Goal: Complete application form

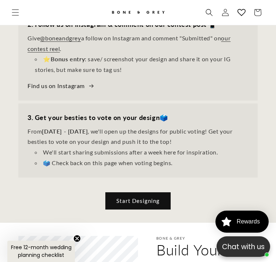
scroll to position [435, 0]
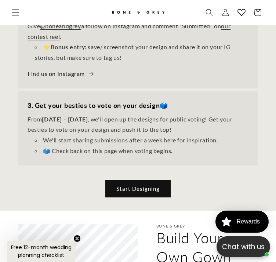
click at [135, 195] on div "Start Designing" at bounding box center [137, 181] width 239 height 32
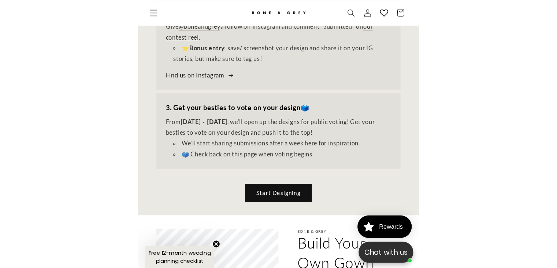
scroll to position [0, 380]
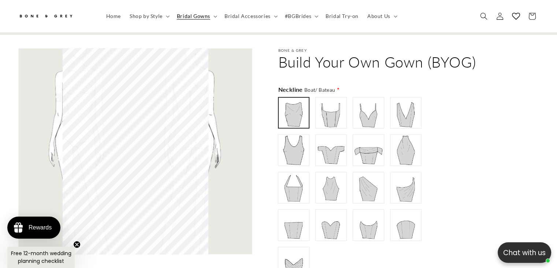
click at [275, 110] on img at bounding box center [331, 112] width 29 height 29
click at [275, 110] on img at bounding box center [293, 112] width 29 height 29
click at [275, 103] on img at bounding box center [368, 112] width 29 height 29
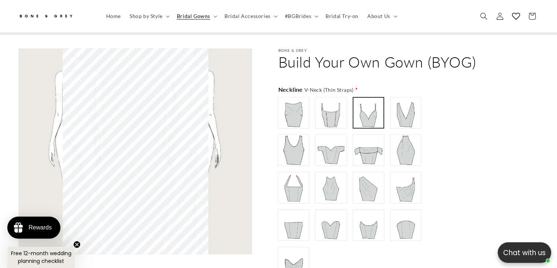
scroll to position [0, 0]
click at [275, 103] on img at bounding box center [405, 112] width 29 height 29
click at [275, 141] on img at bounding box center [293, 149] width 29 height 29
click at [275, 141] on img at bounding box center [331, 149] width 29 height 29
click at [275, 140] on img at bounding box center [368, 149] width 29 height 29
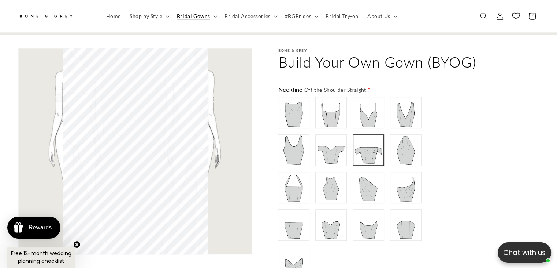
click at [275, 136] on img at bounding box center [405, 149] width 29 height 29
click at [275, 173] on img at bounding box center [293, 187] width 29 height 29
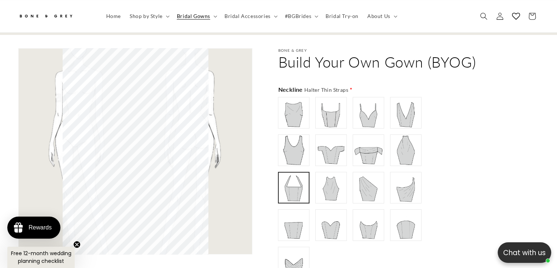
click at [275, 173] on img at bounding box center [331, 187] width 29 height 29
click at [275, 173] on img at bounding box center [368, 187] width 29 height 29
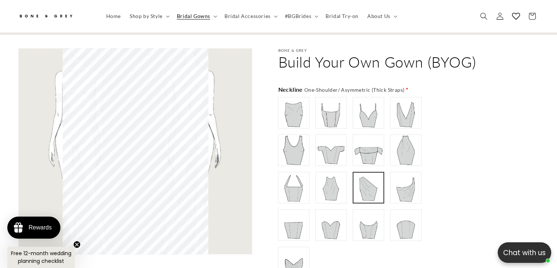
click at [275, 173] on img at bounding box center [405, 187] width 29 height 29
click at [275, 173] on img at bounding box center [368, 187] width 29 height 29
click at [275, 176] on img at bounding box center [331, 187] width 29 height 29
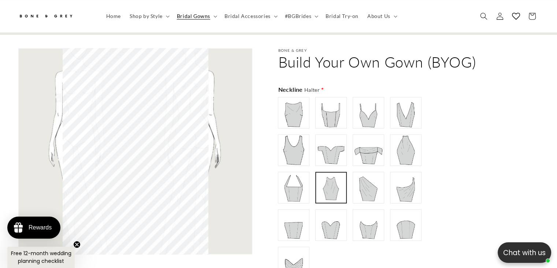
click at [275, 214] on img at bounding box center [293, 224] width 29 height 29
click at [275, 216] on img at bounding box center [331, 224] width 29 height 29
click at [275, 213] on div "Boat/ Bateau" at bounding box center [358, 187] width 161 height 181
click at [275, 215] on img at bounding box center [368, 224] width 29 height 29
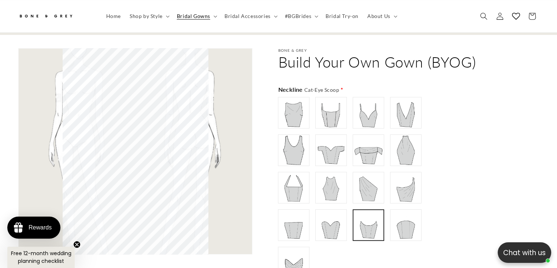
click at [275, 210] on div "Boat/ Bateau" at bounding box center [358, 187] width 161 height 181
click at [275, 213] on img at bounding box center [405, 224] width 29 height 29
click at [275, 248] on img at bounding box center [293, 261] width 29 height 29
click at [275, 150] on img at bounding box center [331, 149] width 29 height 29
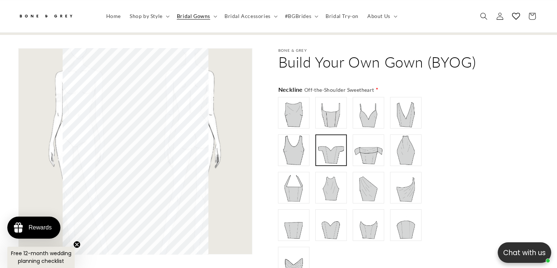
click at [275, 178] on label at bounding box center [294, 188] width 32 height 32
click at [275, 145] on img at bounding box center [368, 149] width 29 height 29
click at [275, 137] on img at bounding box center [405, 149] width 29 height 29
click at [275, 138] on div "Boat/ Bateau" at bounding box center [358, 187] width 161 height 181
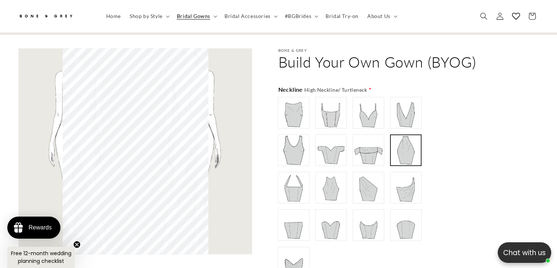
type input "**********"
click at [275, 144] on img at bounding box center [368, 149] width 29 height 29
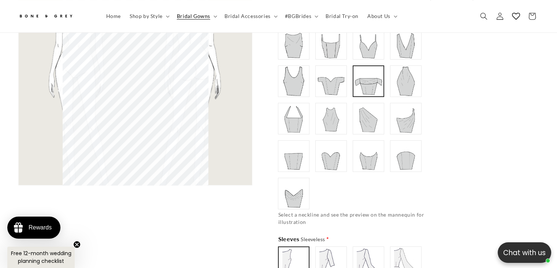
scroll to position [509, 0]
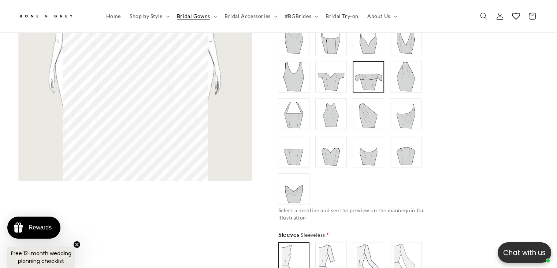
click at [275, 243] on img at bounding box center [331, 257] width 29 height 29
click at [275, 246] on img at bounding box center [368, 257] width 29 height 29
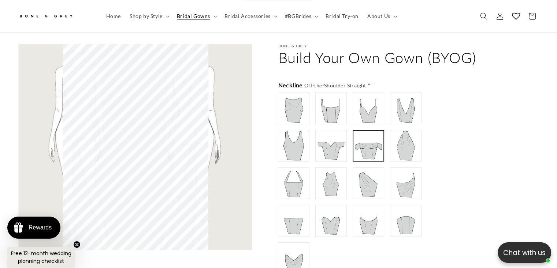
scroll to position [435, 0]
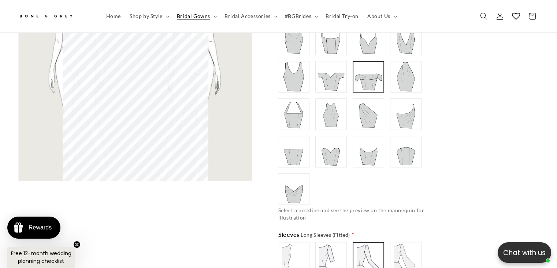
click at [275, 243] on img at bounding box center [405, 257] width 29 height 29
type input "**********"
click at [275, 243] on img at bounding box center [293, 257] width 29 height 29
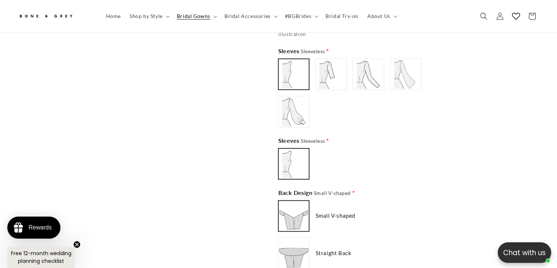
scroll to position [0, 190]
click at [275, 238] on img at bounding box center [293, 252] width 29 height 29
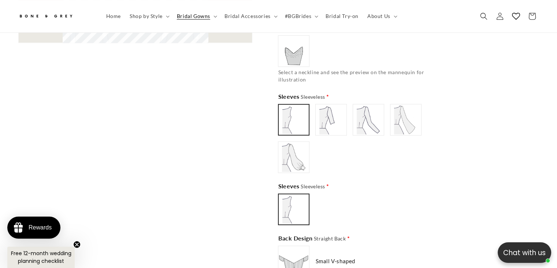
scroll to position [655, 0]
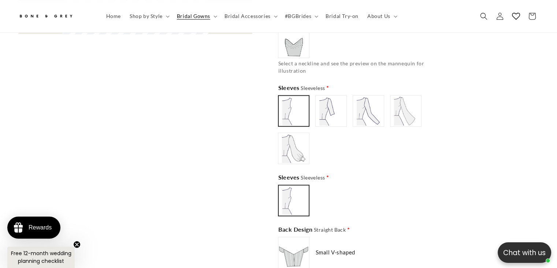
type input "**********"
click at [275, 237] on img at bounding box center [293, 251] width 29 height 29
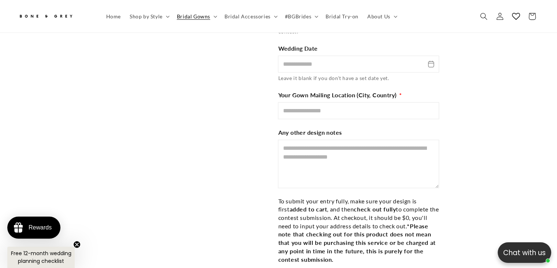
scroll to position [1535, 0]
